Goal: Use online tool/utility: Utilize a website feature to perform a specific function

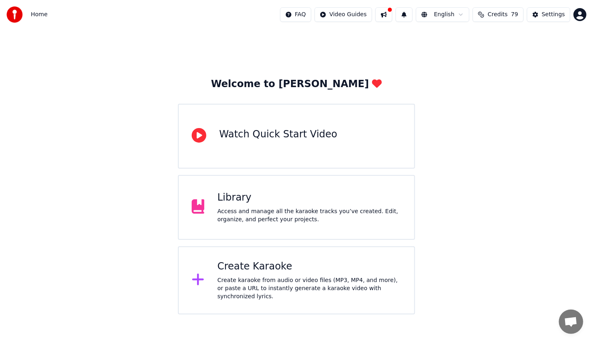
click at [252, 206] on div "Library Access and manage all the karaoke tracks you’ve created. Edit, organize…" at bounding box center [309, 207] width 184 height 32
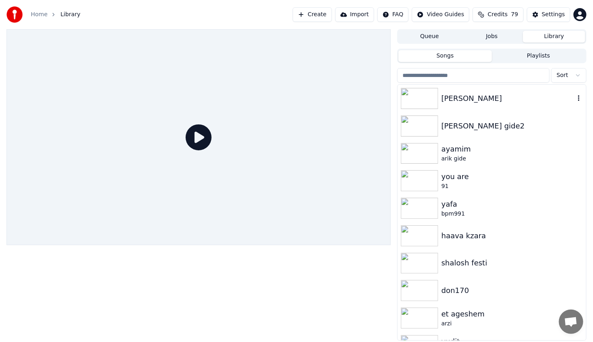
click at [423, 94] on img at bounding box center [419, 98] width 37 height 21
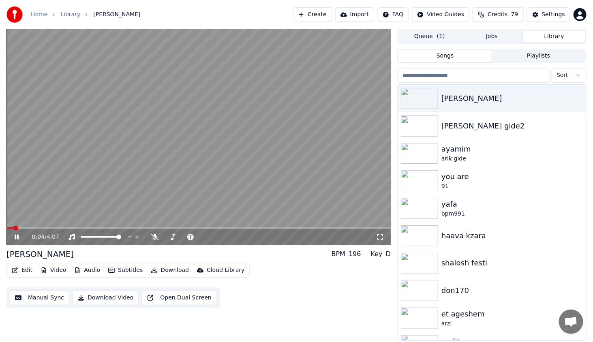
click at [15, 237] on icon at bounding box center [22, 237] width 19 height 6
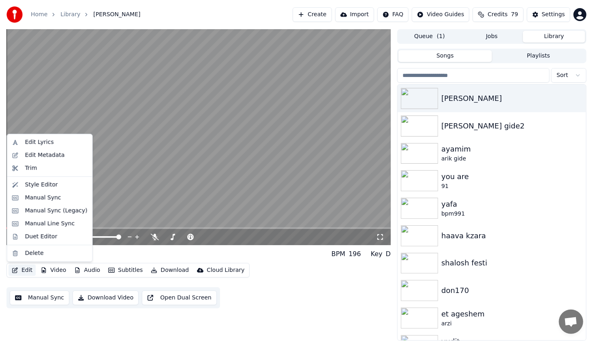
click at [29, 270] on button "Edit" at bounding box center [22, 270] width 27 height 11
click at [46, 184] on div "Style Editor" at bounding box center [41, 185] width 33 height 8
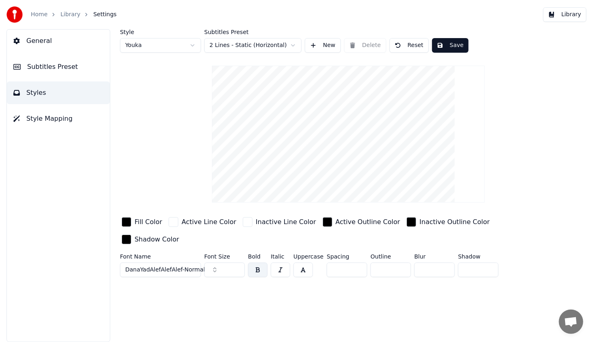
click at [54, 37] on button "General" at bounding box center [58, 41] width 103 height 23
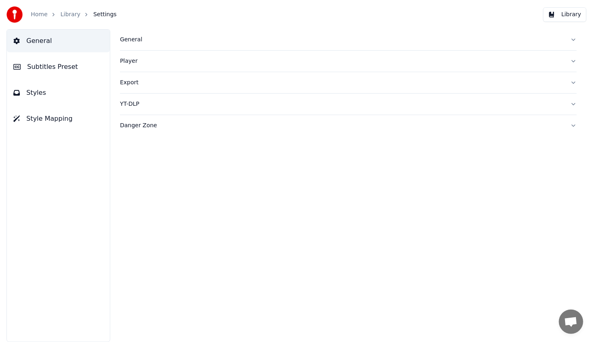
click at [138, 118] on button "Danger Zone" at bounding box center [348, 125] width 457 height 21
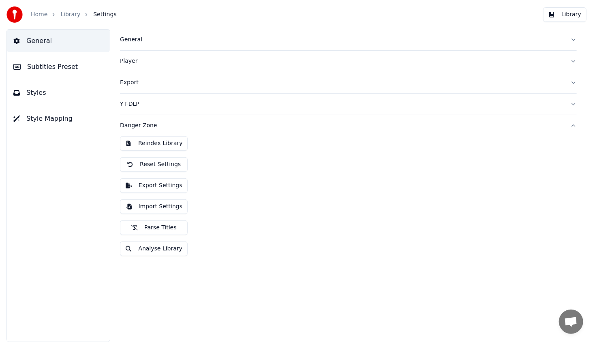
click at [142, 126] on div "Danger Zone" at bounding box center [342, 126] width 444 height 8
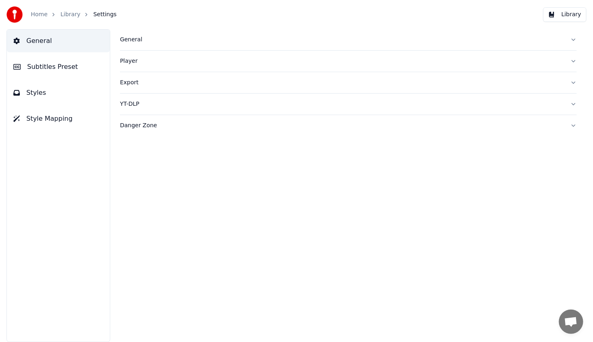
click at [142, 126] on div "Danger Zone" at bounding box center [342, 126] width 444 height 8
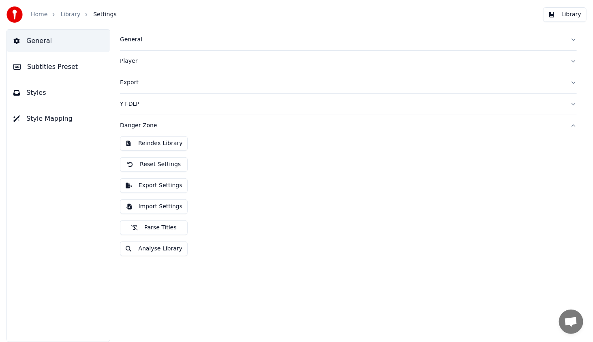
click at [164, 166] on button "Reset Settings" at bounding box center [154, 164] width 68 height 15
